Goal: Task Accomplishment & Management: Manage account settings

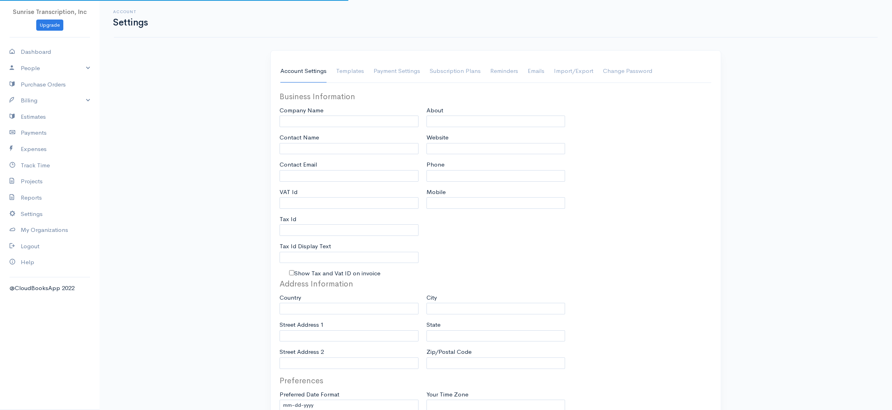
type input "Sunrise Transcription, Inc"
type input "[EMAIL_ADDRESS][DOMAIN_NAME]"
type input "Tax Id"
type input "Medical Transcription Service"
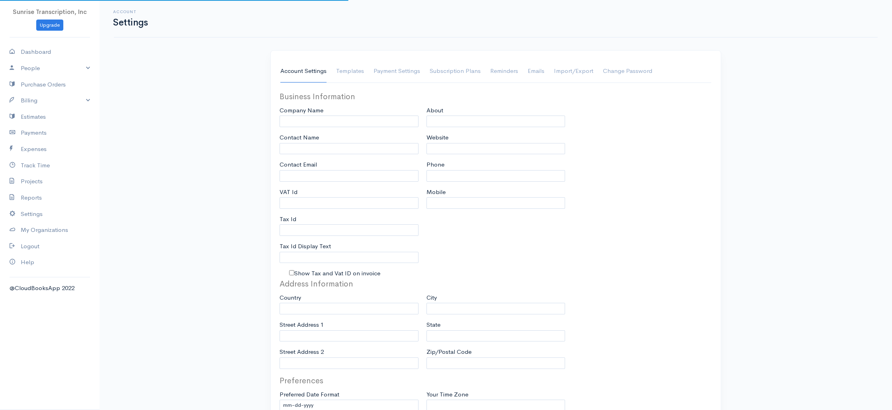
type input "[DOMAIN_NAME]"
type input "[PHONE_NUMBER]"
select select
type input "[STREET_ADDRESS]"
type input "[GEOGRAPHIC_DATA]"
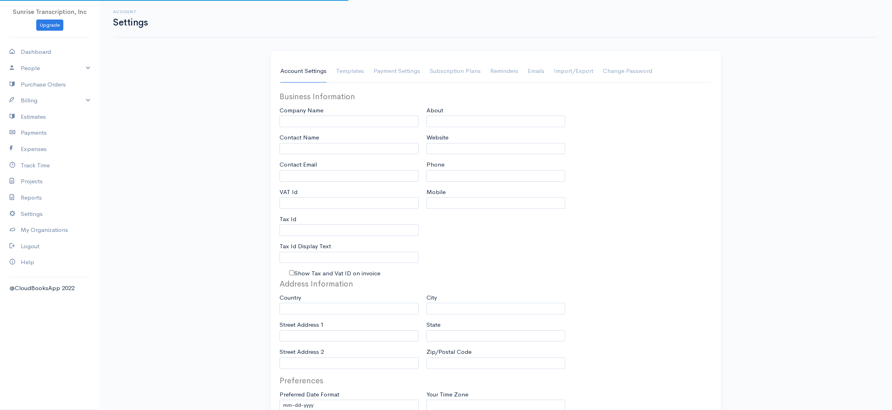
type input "[US_STATE]"
type input "33179-3899"
select select
type input "INVOICE"
type input "1333"
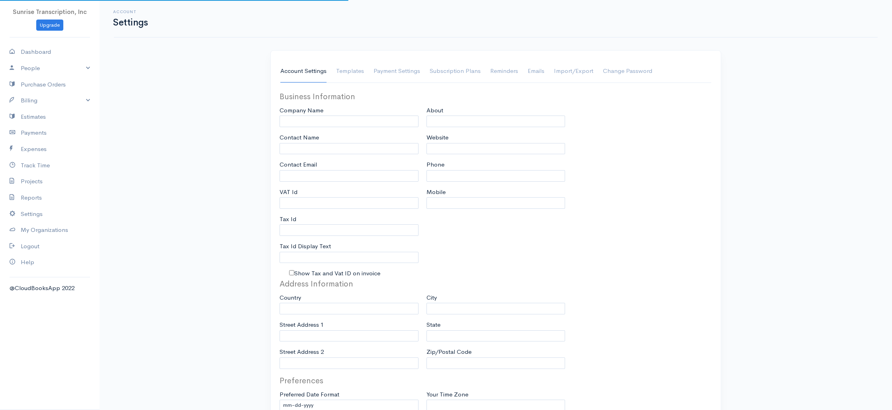
type input "103"
select select "3"
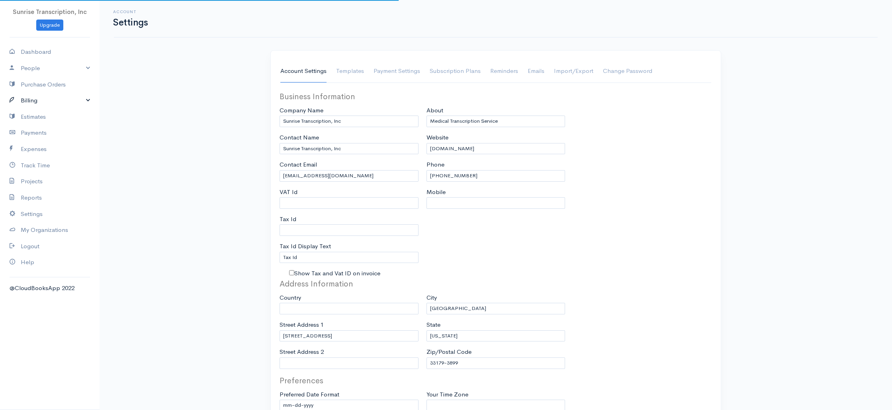
select select "[GEOGRAPHIC_DATA]"
select select "USD"
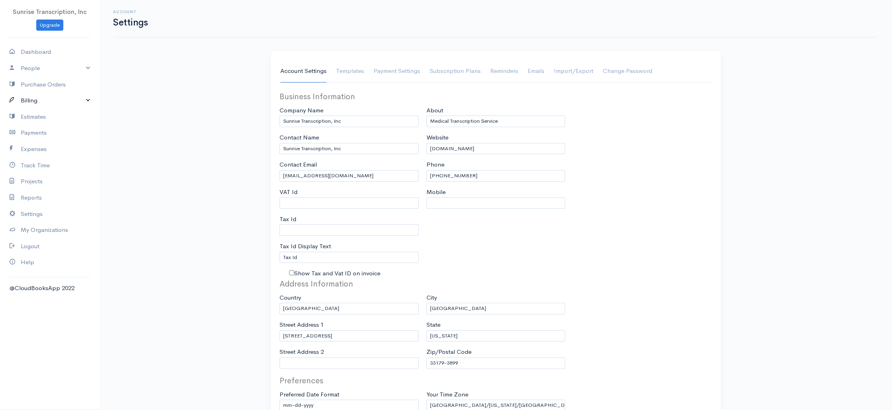
click at [34, 98] on link "Billing" at bounding box center [50, 100] width 100 height 16
click at [34, 118] on link "Invoice" at bounding box center [50, 116] width 100 height 14
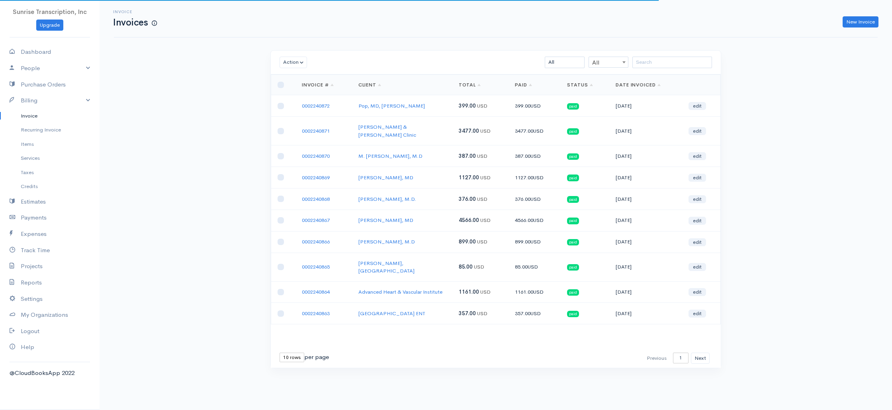
click at [204, 102] on div "Invoice Invoices New Invoice Action Archive Delete Download PDF Send [PERSON_NA…" at bounding box center [496, 198] width 792 height 397
